Goal: Task Accomplishment & Management: Use online tool/utility

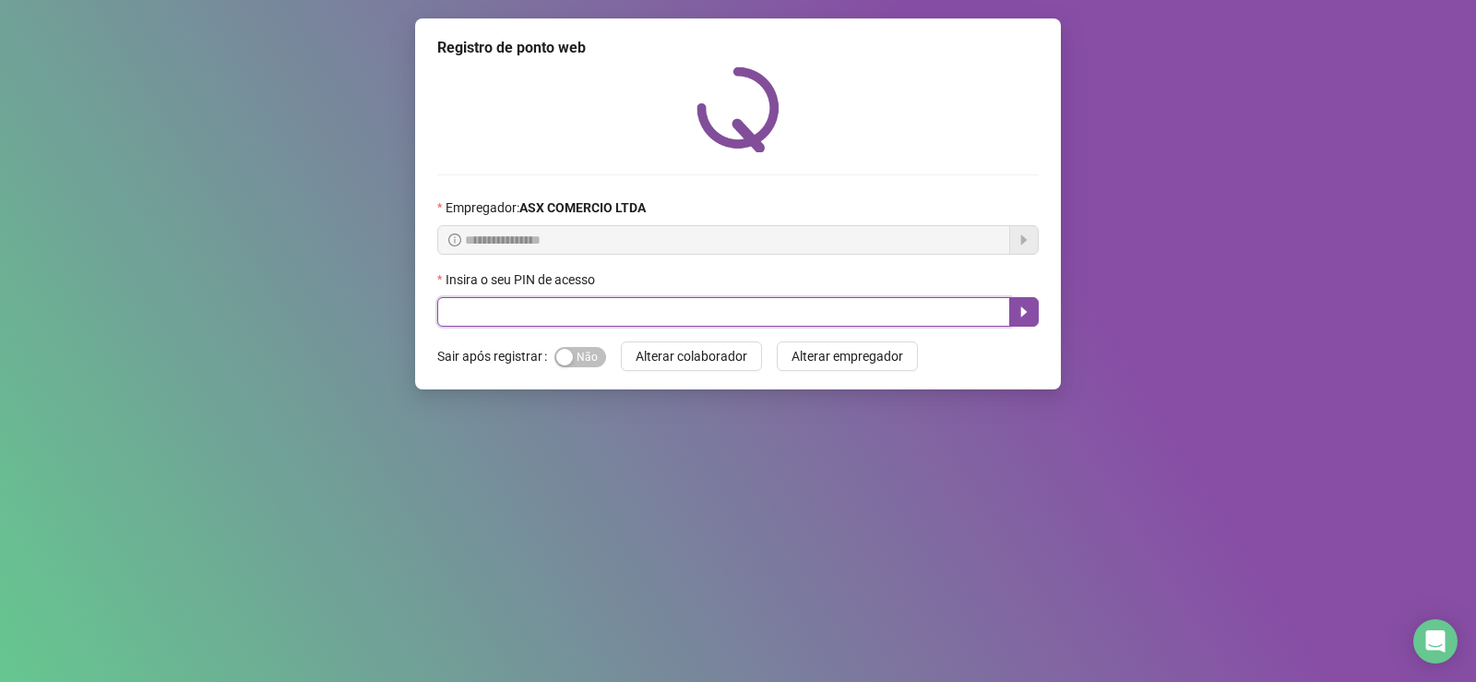
click at [503, 304] on input "text" at bounding box center [723, 312] width 573 height 30
type input "*****"
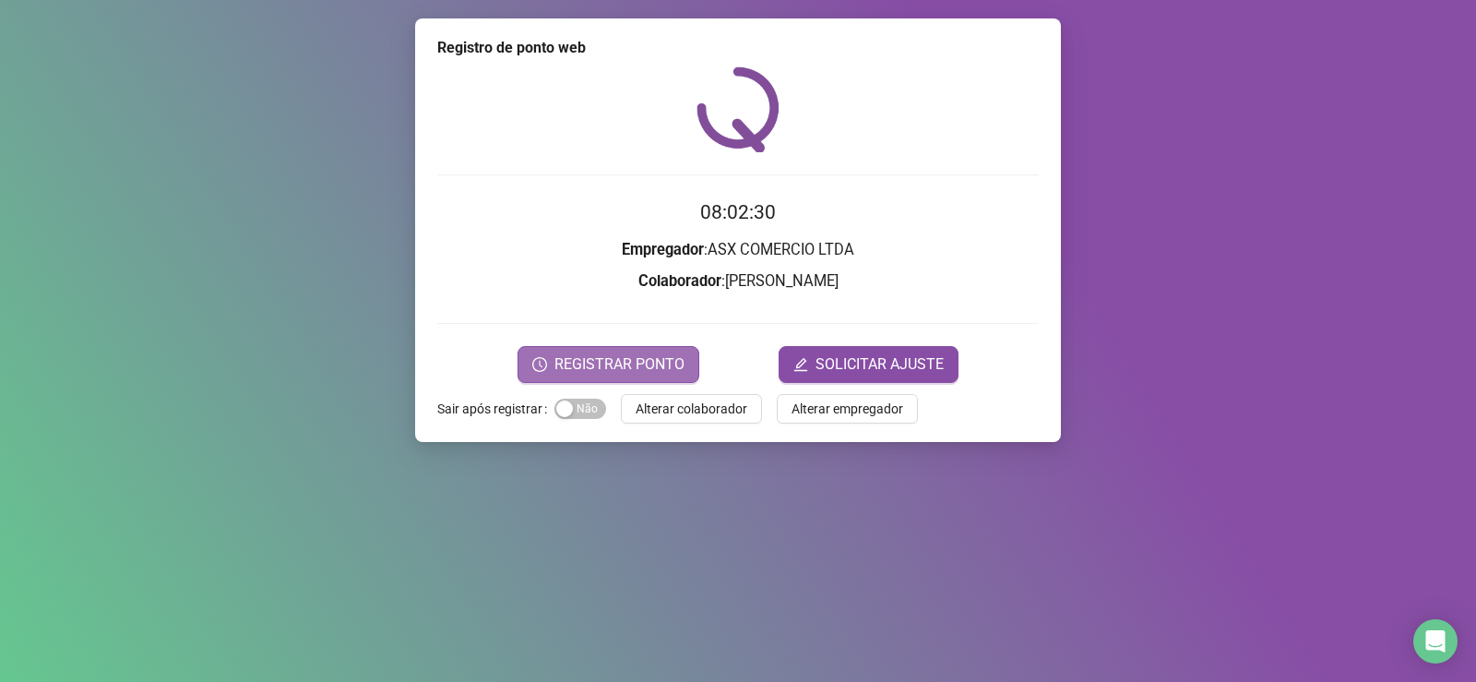
click at [627, 363] on span "REGISTRAR PONTO" at bounding box center [619, 364] width 130 height 22
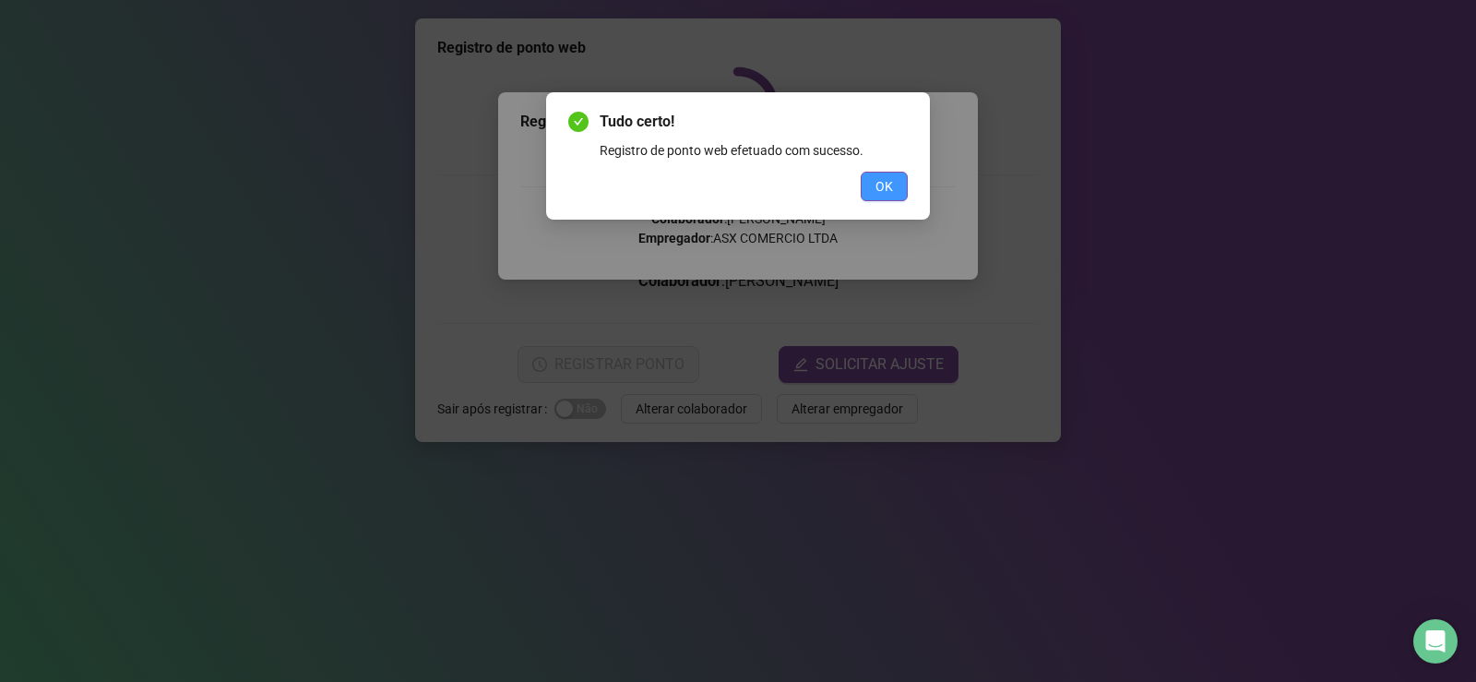
click at [895, 191] on button "OK" at bounding box center [884, 187] width 47 height 30
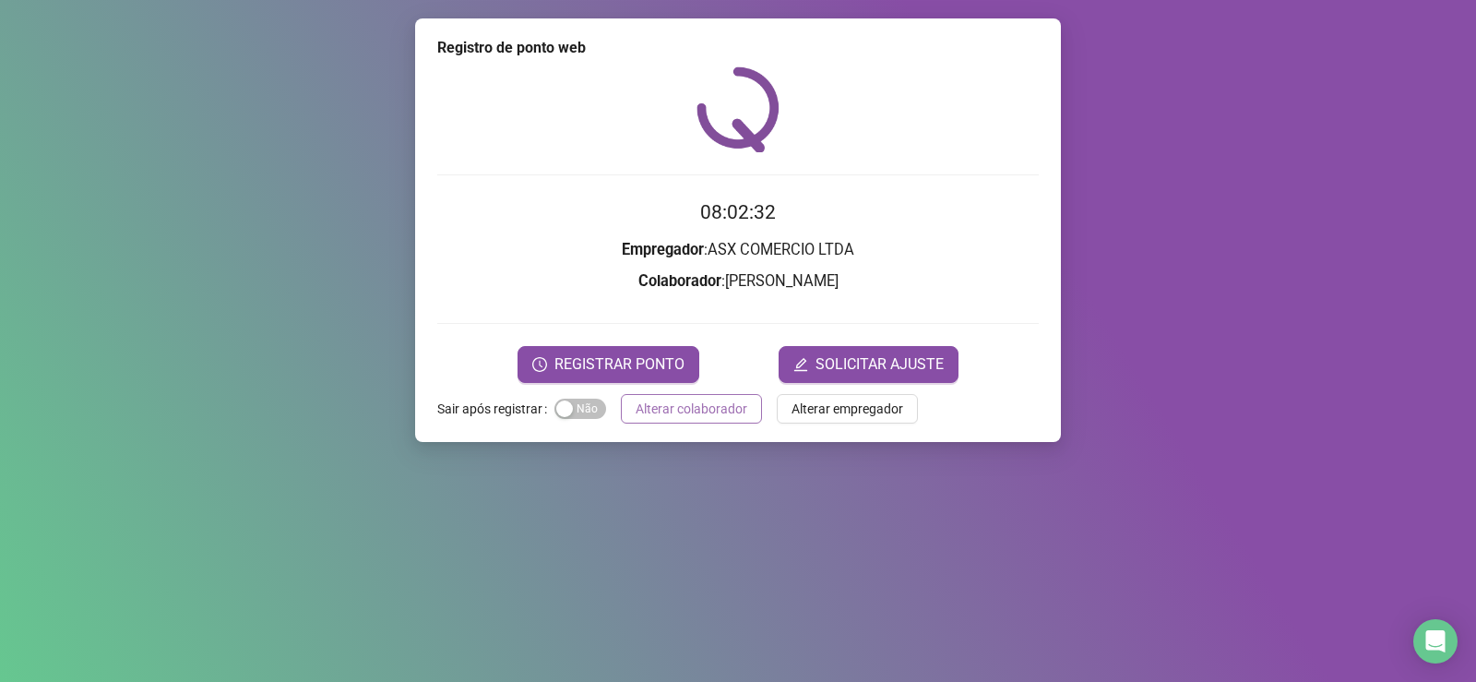
click at [712, 405] on span "Alterar colaborador" at bounding box center [692, 409] width 112 height 20
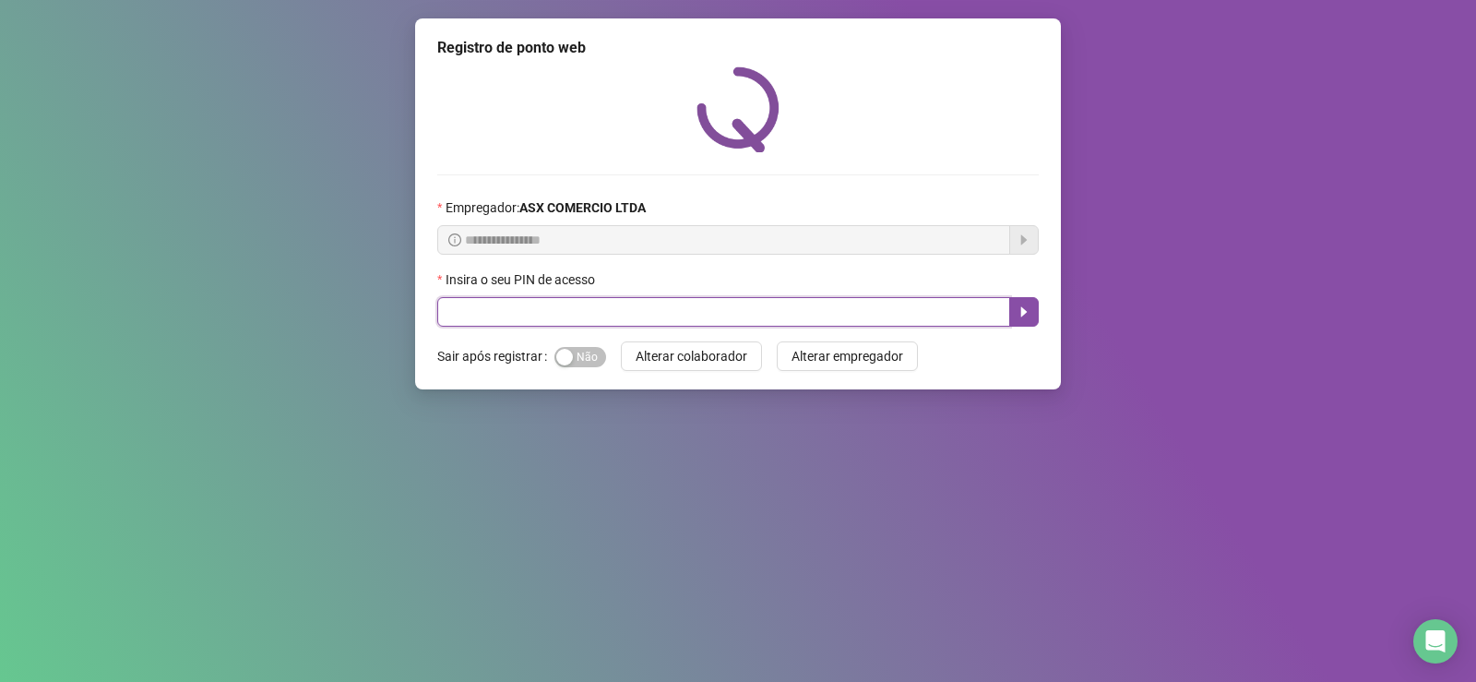
click at [551, 316] on input "text" at bounding box center [723, 312] width 573 height 30
type input "*****"
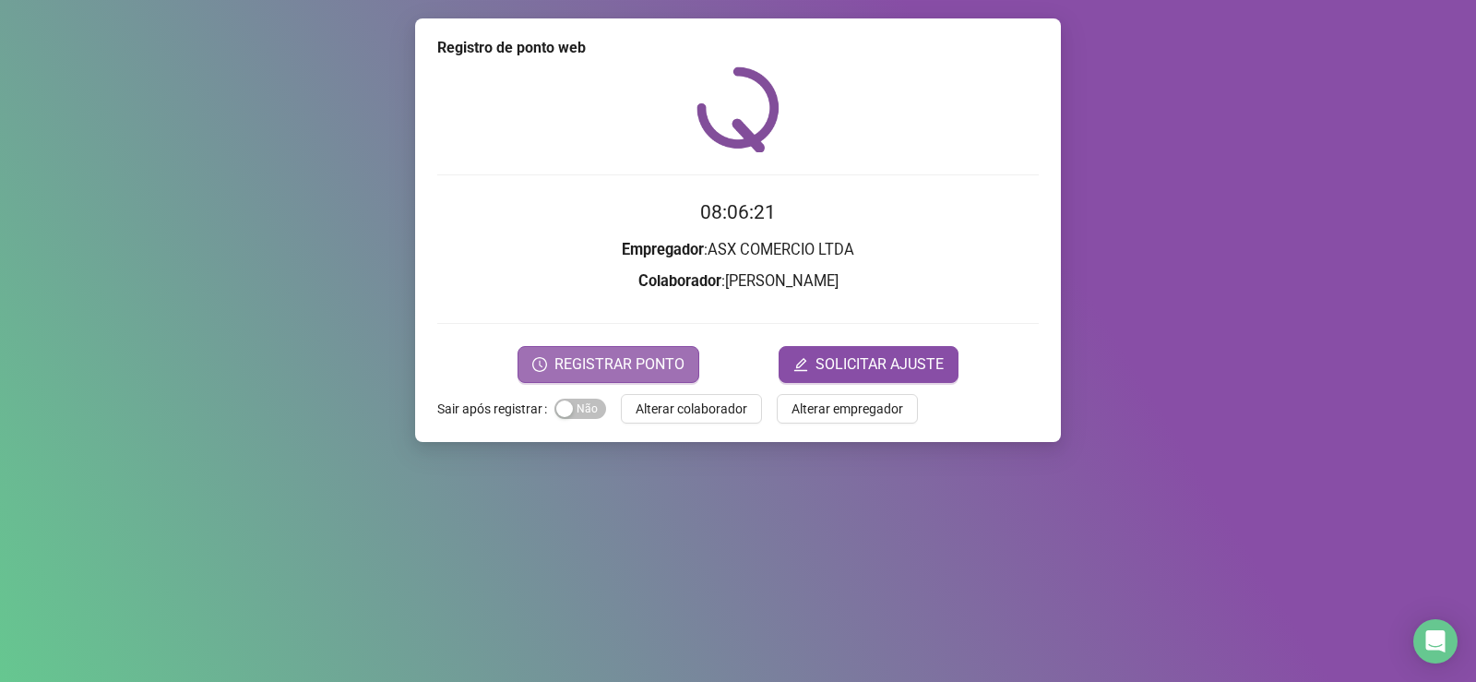
click at [639, 363] on span "REGISTRAR PONTO" at bounding box center [619, 364] width 130 height 22
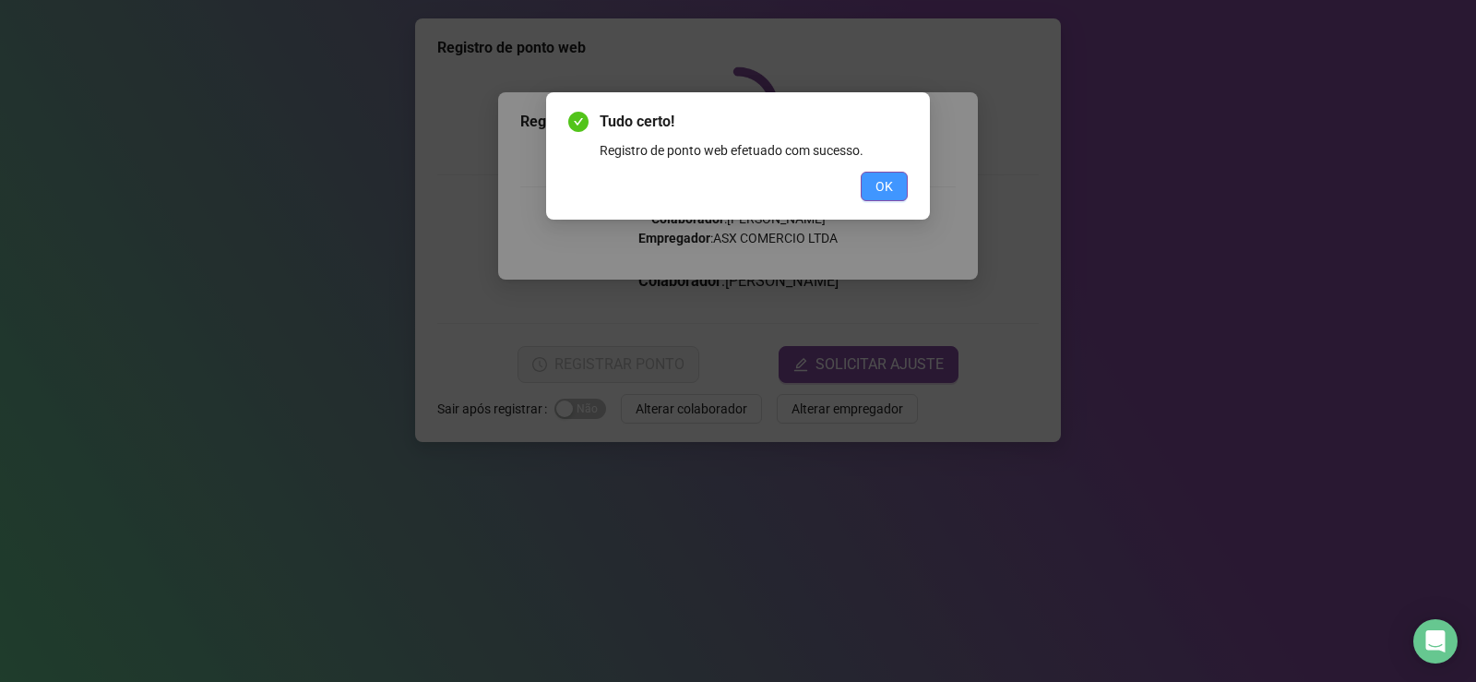
click at [890, 185] on span "OK" at bounding box center [885, 186] width 18 height 20
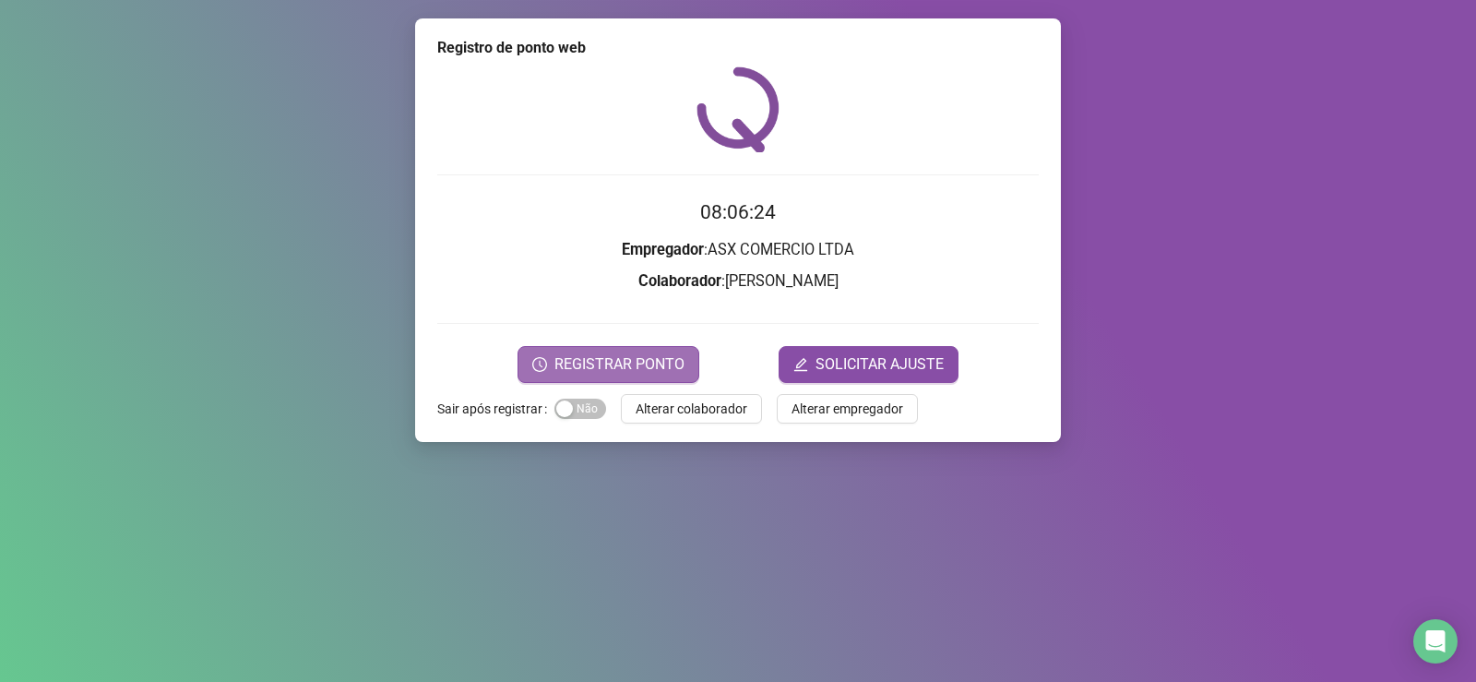
click at [585, 353] on span "REGISTRAR PONTO" at bounding box center [619, 364] width 130 height 22
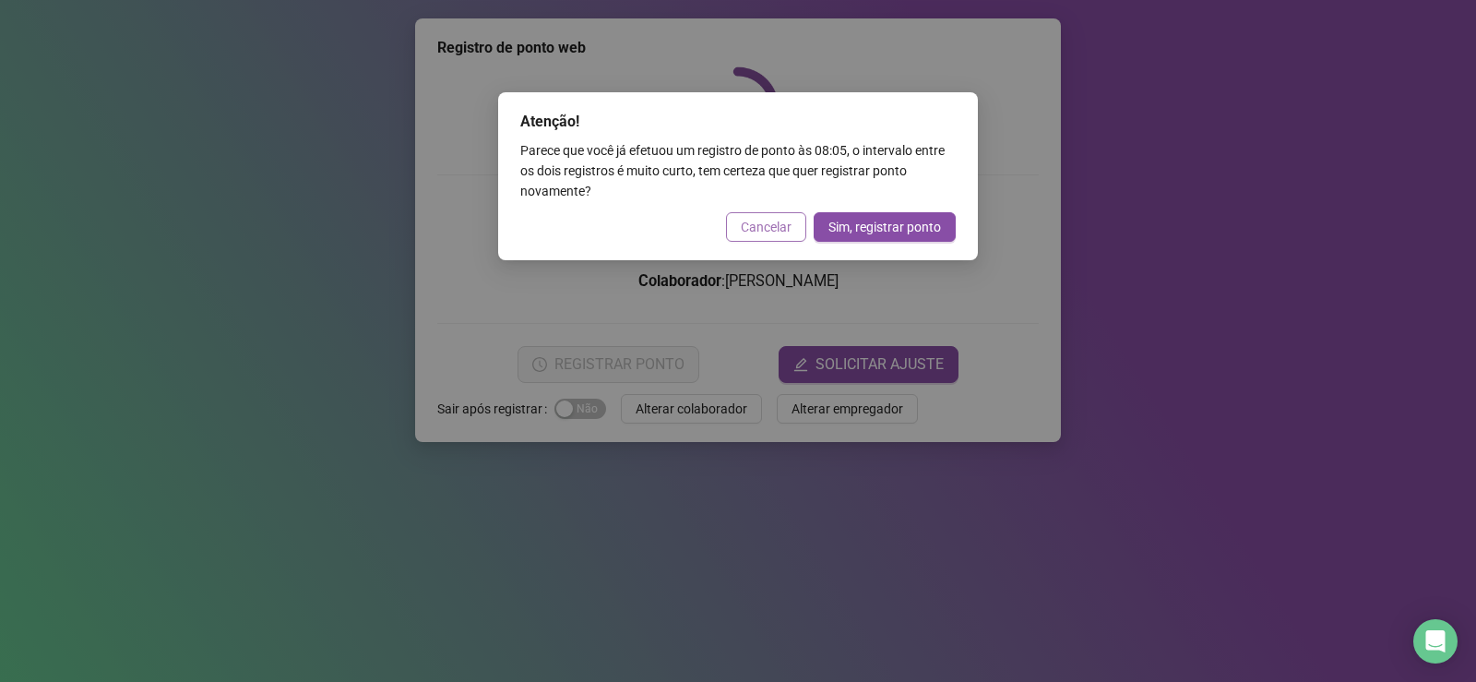
click at [749, 222] on span "Cancelar" at bounding box center [766, 227] width 51 height 20
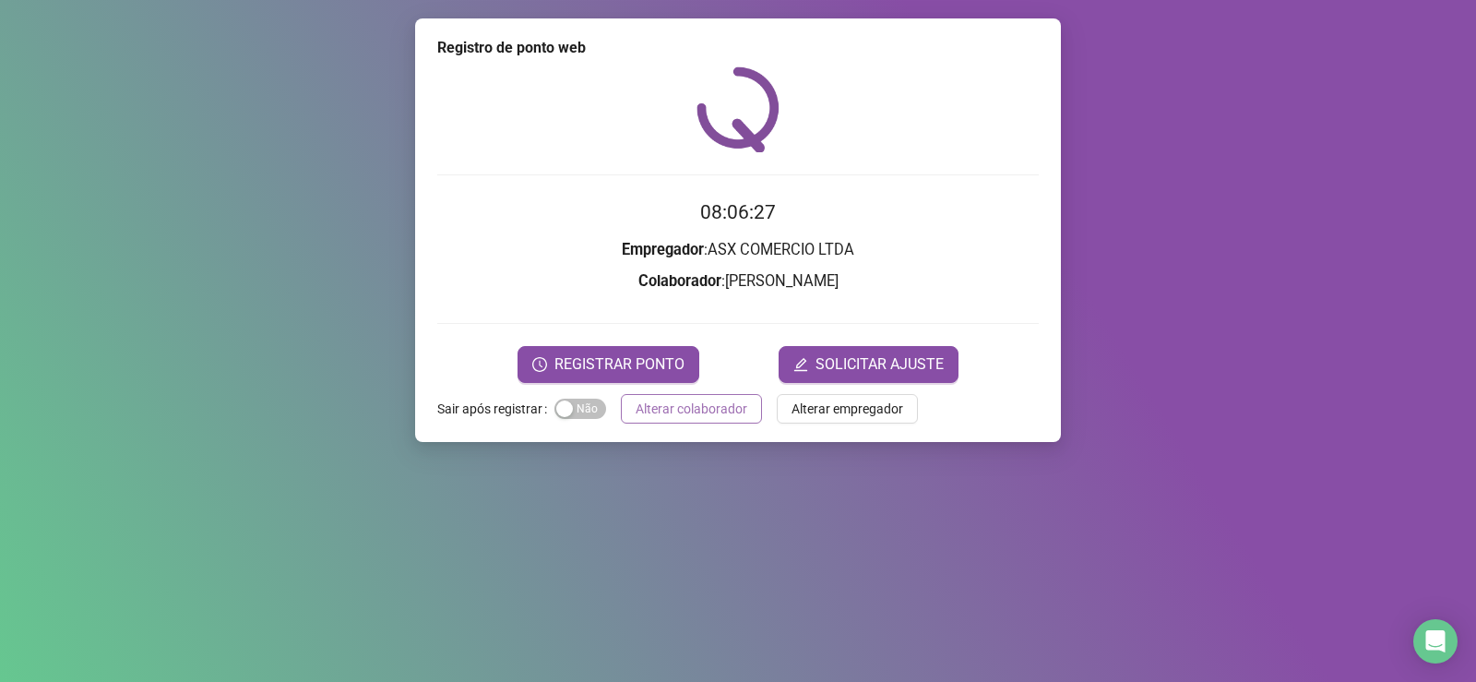
click at [667, 414] on span "Alterar colaborador" at bounding box center [692, 409] width 112 height 20
